Goal: Information Seeking & Learning: Learn about a topic

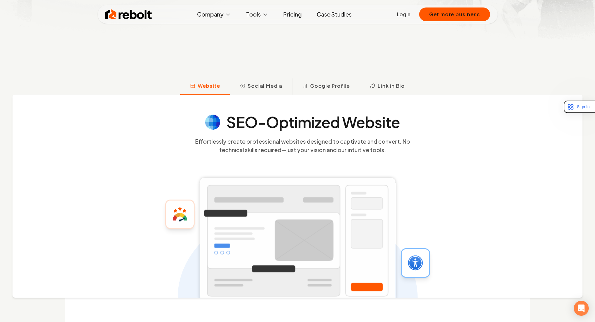
scroll to position [222, 0]
click at [268, 86] on span "Social Media" at bounding box center [265, 86] width 35 height 8
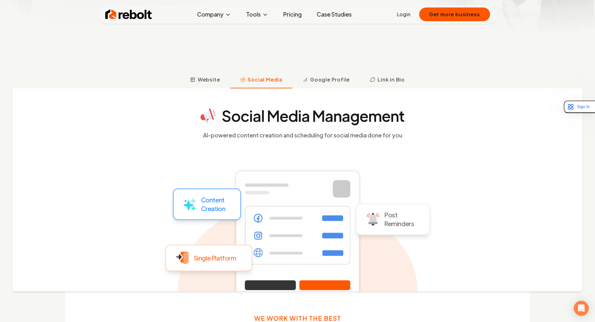
scroll to position [228, 0]
click at [318, 79] on span "Google Profile" at bounding box center [330, 80] width 40 height 8
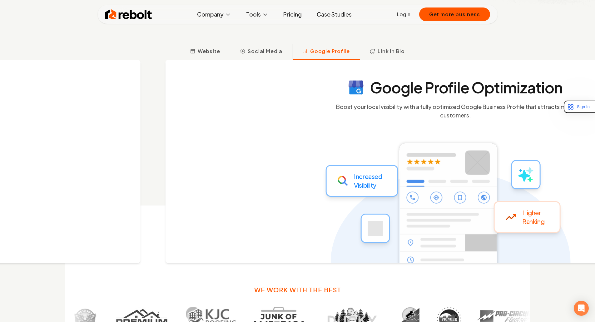
scroll to position [269, 0]
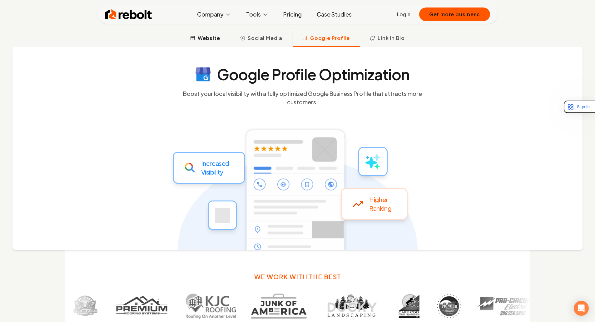
click at [213, 39] on span "Website" at bounding box center [209, 38] width 23 height 8
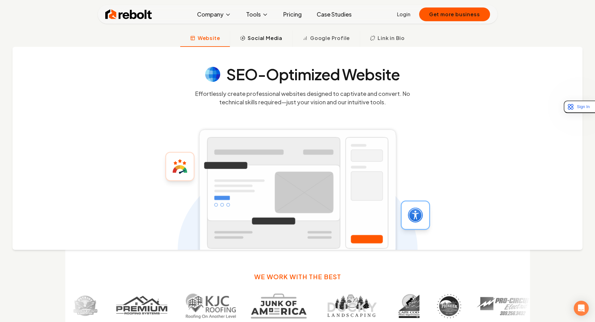
click at [264, 39] on span "Social Media" at bounding box center [265, 38] width 35 height 8
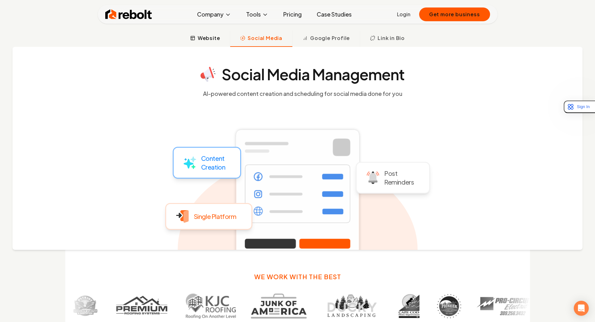
click at [213, 39] on span "Website" at bounding box center [209, 38] width 23 height 8
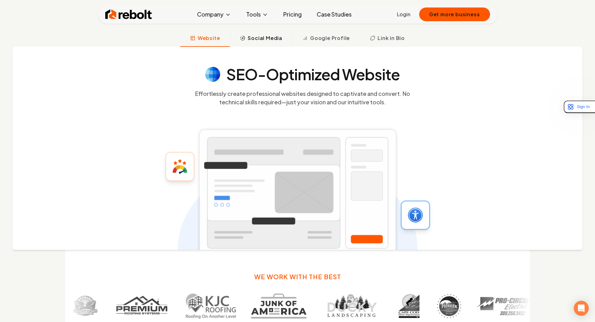
click at [261, 41] on span "Social Media" at bounding box center [265, 38] width 35 height 8
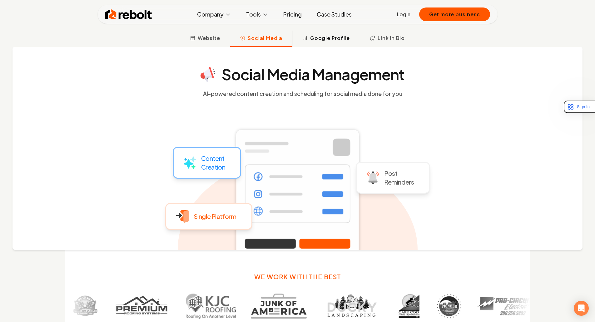
click at [347, 40] on span "Google Profile" at bounding box center [330, 38] width 40 height 8
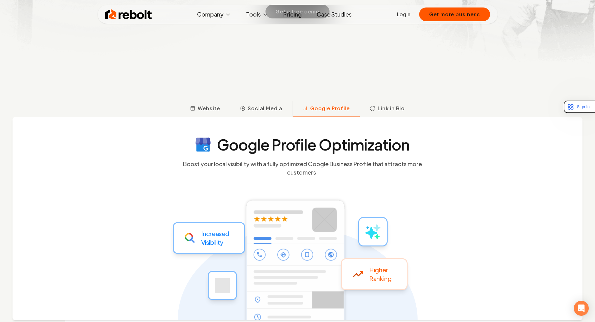
scroll to position [199, 0]
click at [385, 114] on button "Link in Bio" at bounding box center [387, 109] width 55 height 16
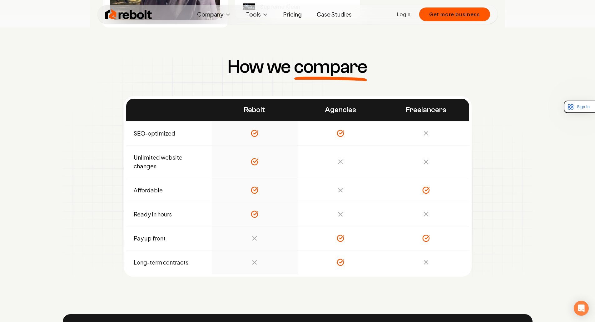
scroll to position [2152, 0]
